Goal: Information Seeking & Learning: Learn about a topic

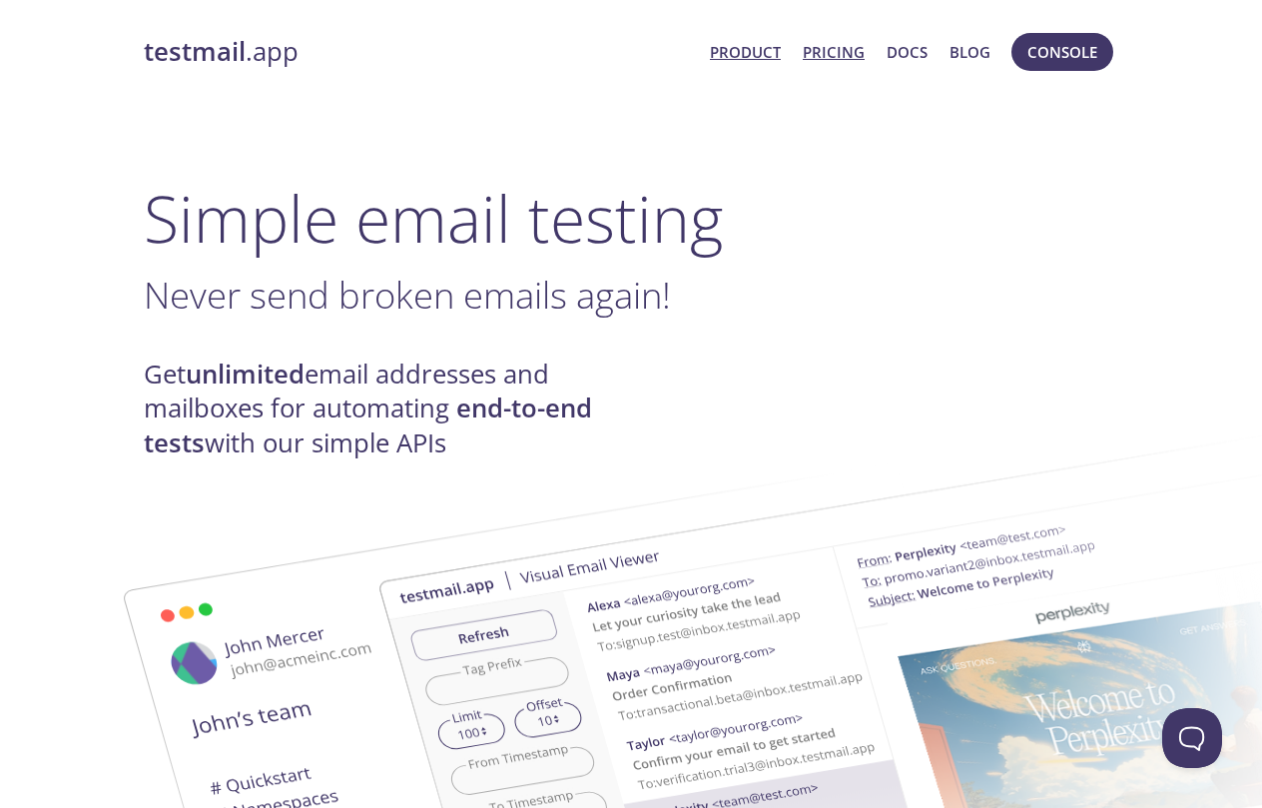
click at [837, 40] on link "Pricing" at bounding box center [834, 52] width 62 height 26
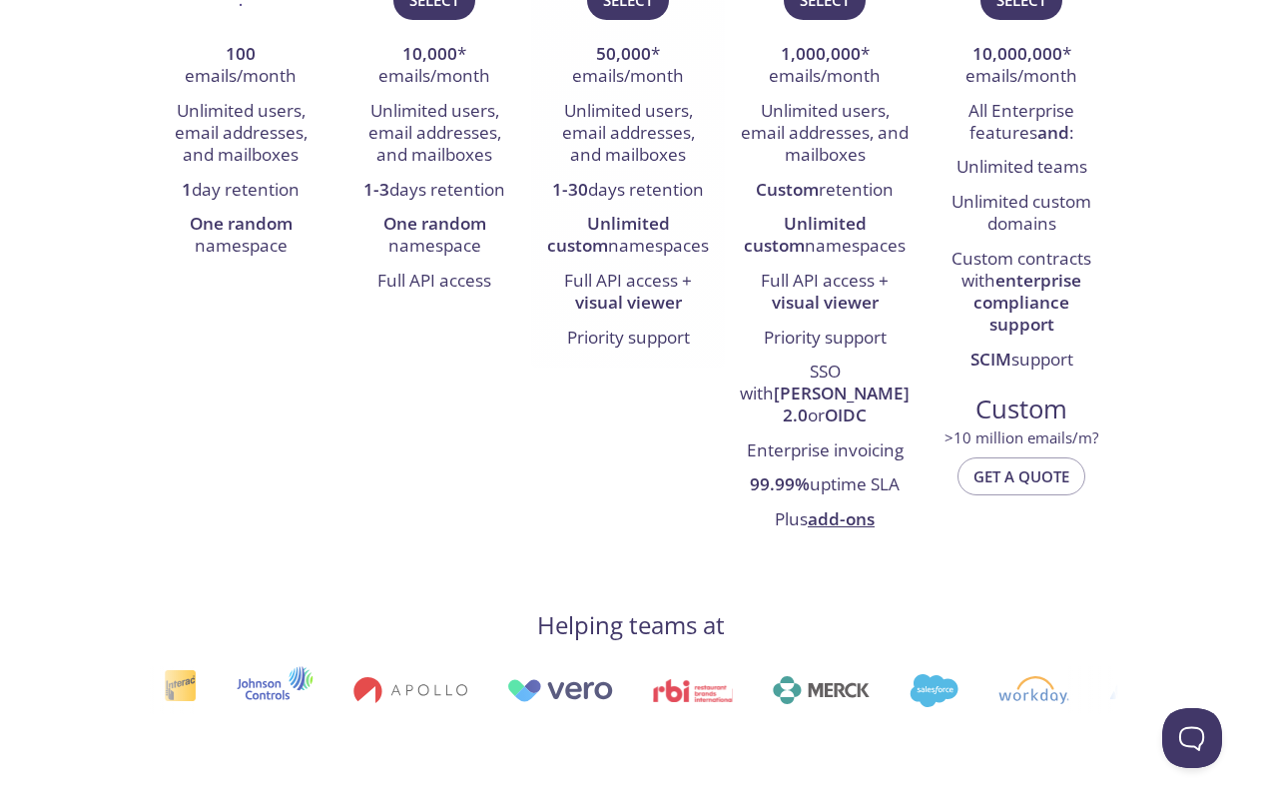
scroll to position [1736, 0]
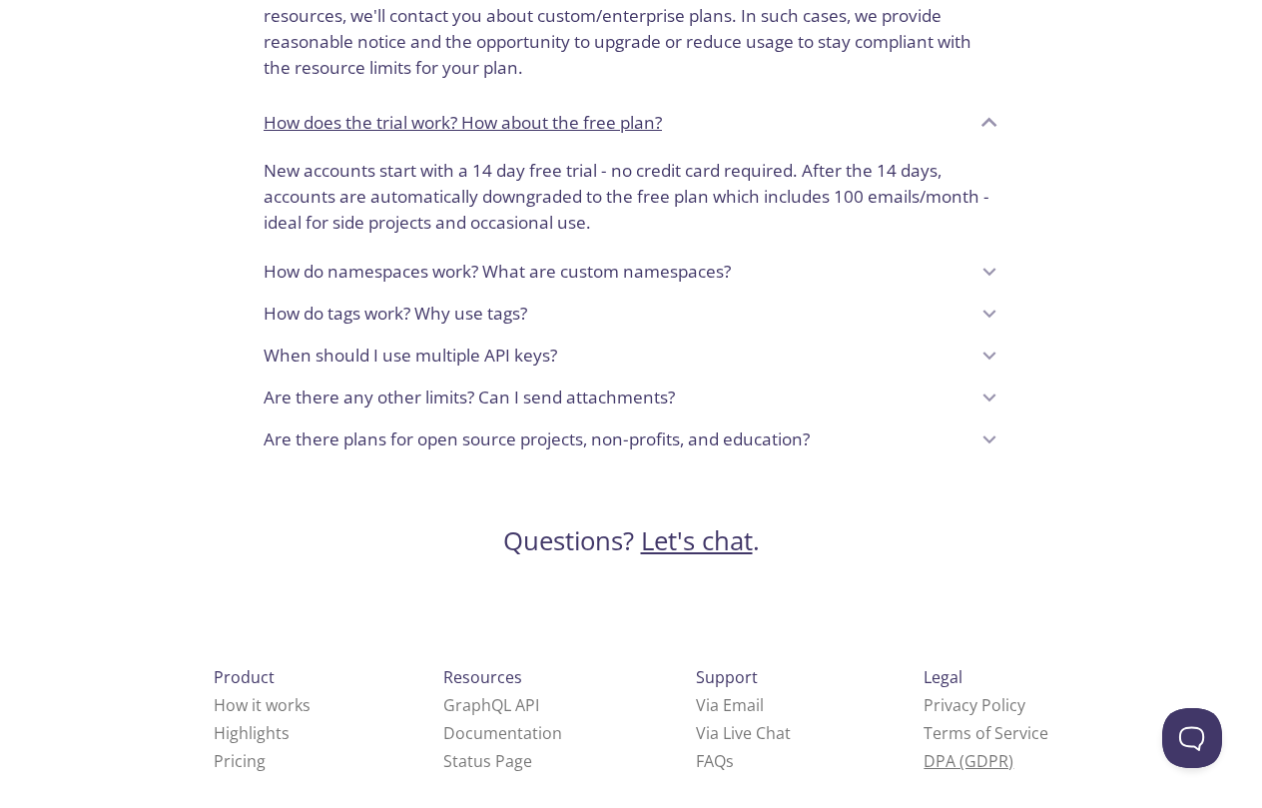
click at [924, 750] on link "DPA (GDPR)" at bounding box center [969, 761] width 90 height 22
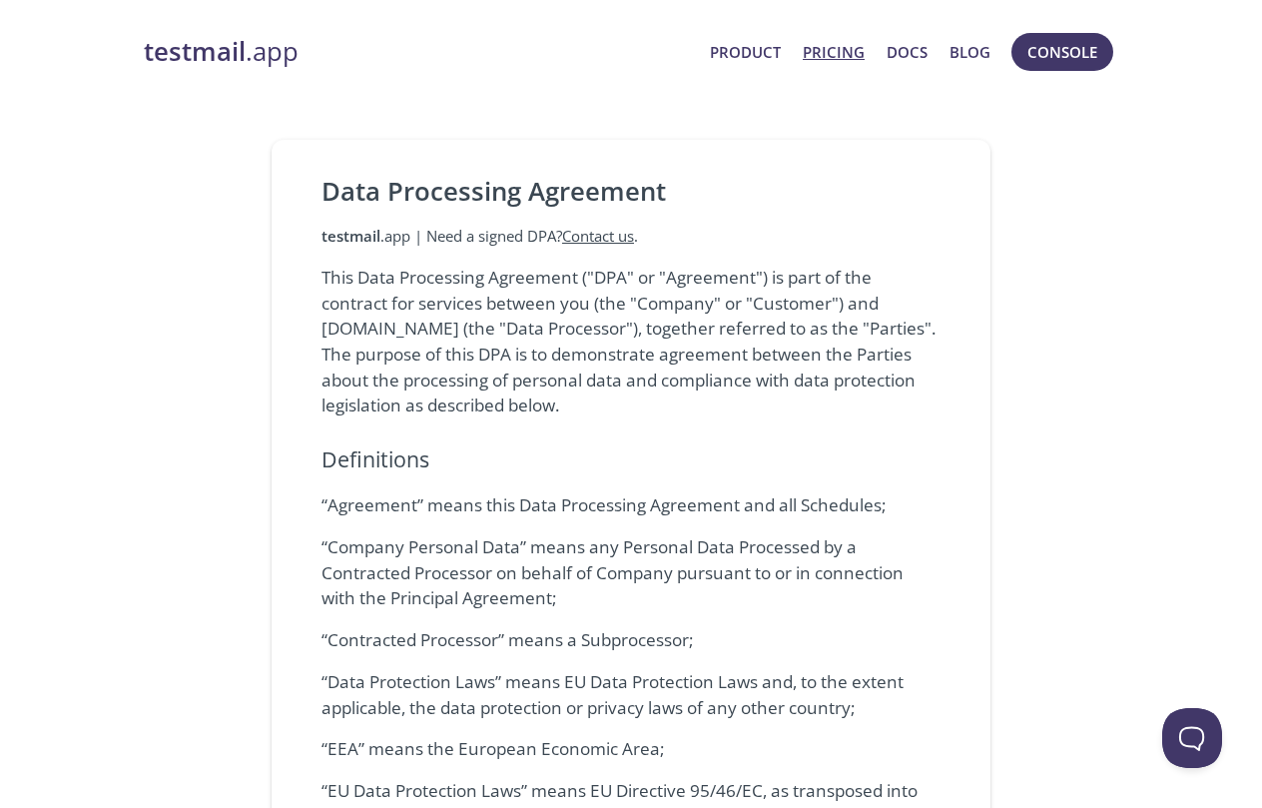
click at [821, 45] on link "Pricing" at bounding box center [834, 52] width 62 height 26
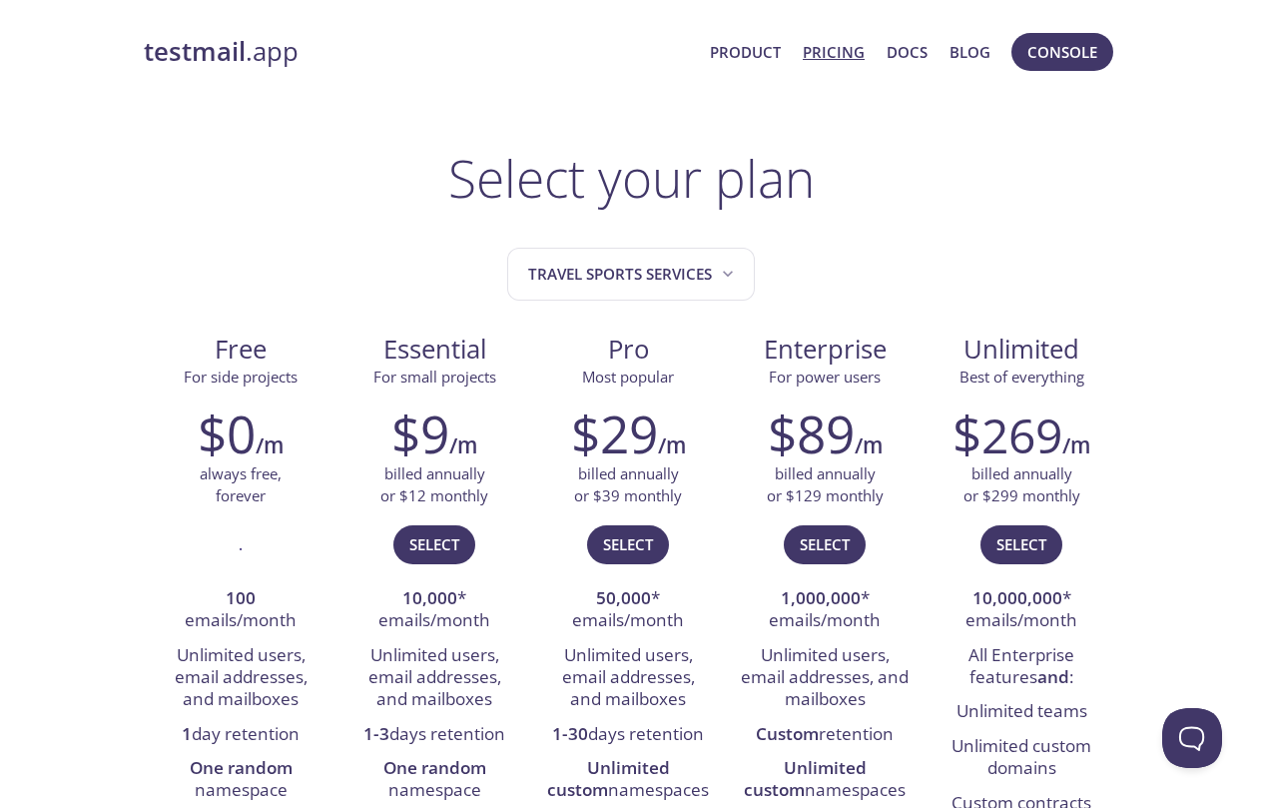
click at [226, 69] on link "testmail .app" at bounding box center [419, 52] width 550 height 34
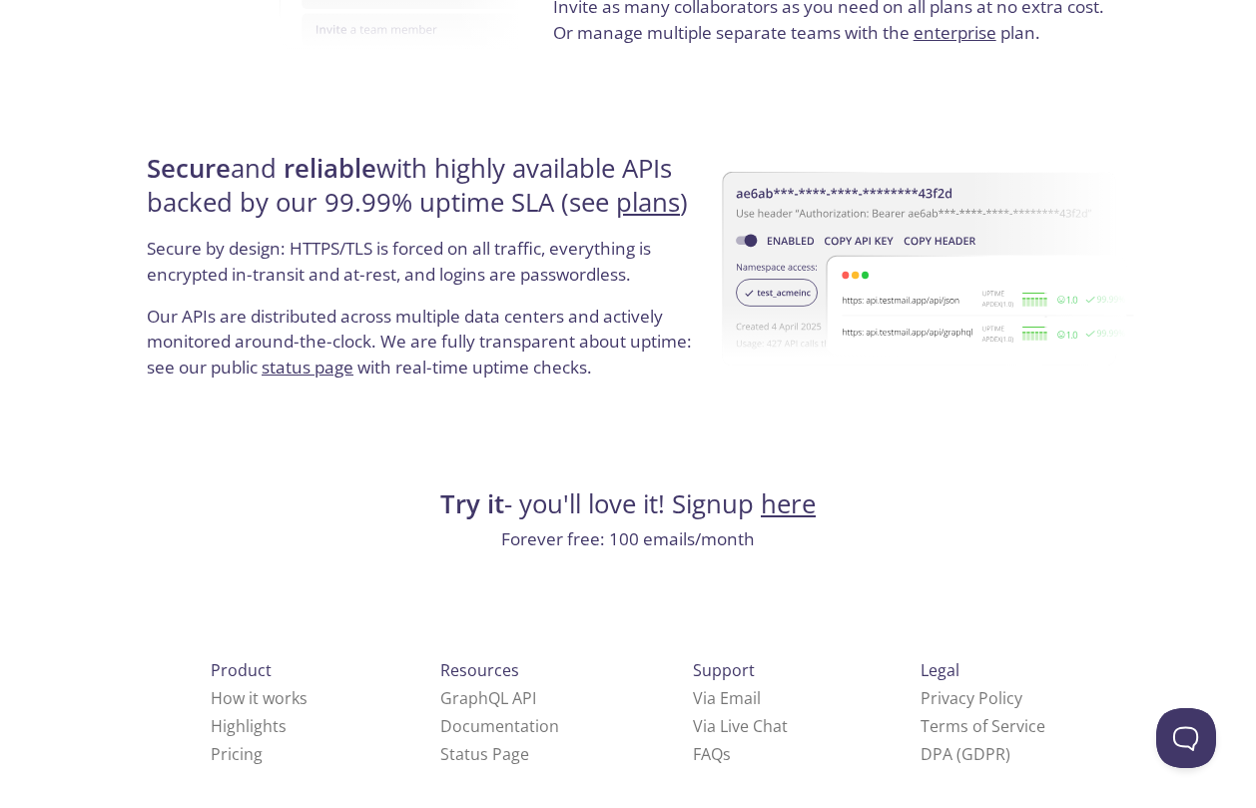
scroll to position [3759, 0]
